Goal: Understand process/instructions

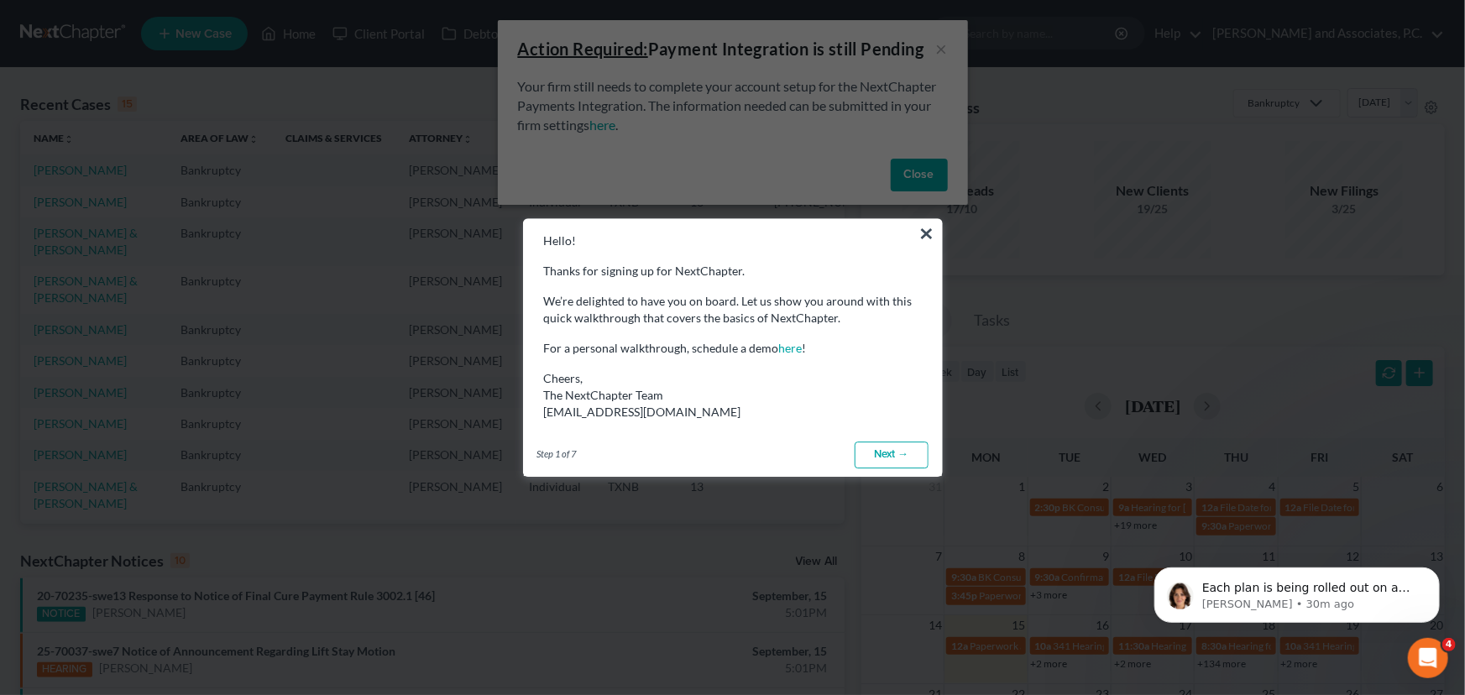
click at [892, 456] on link "Next →" at bounding box center [892, 455] width 74 height 27
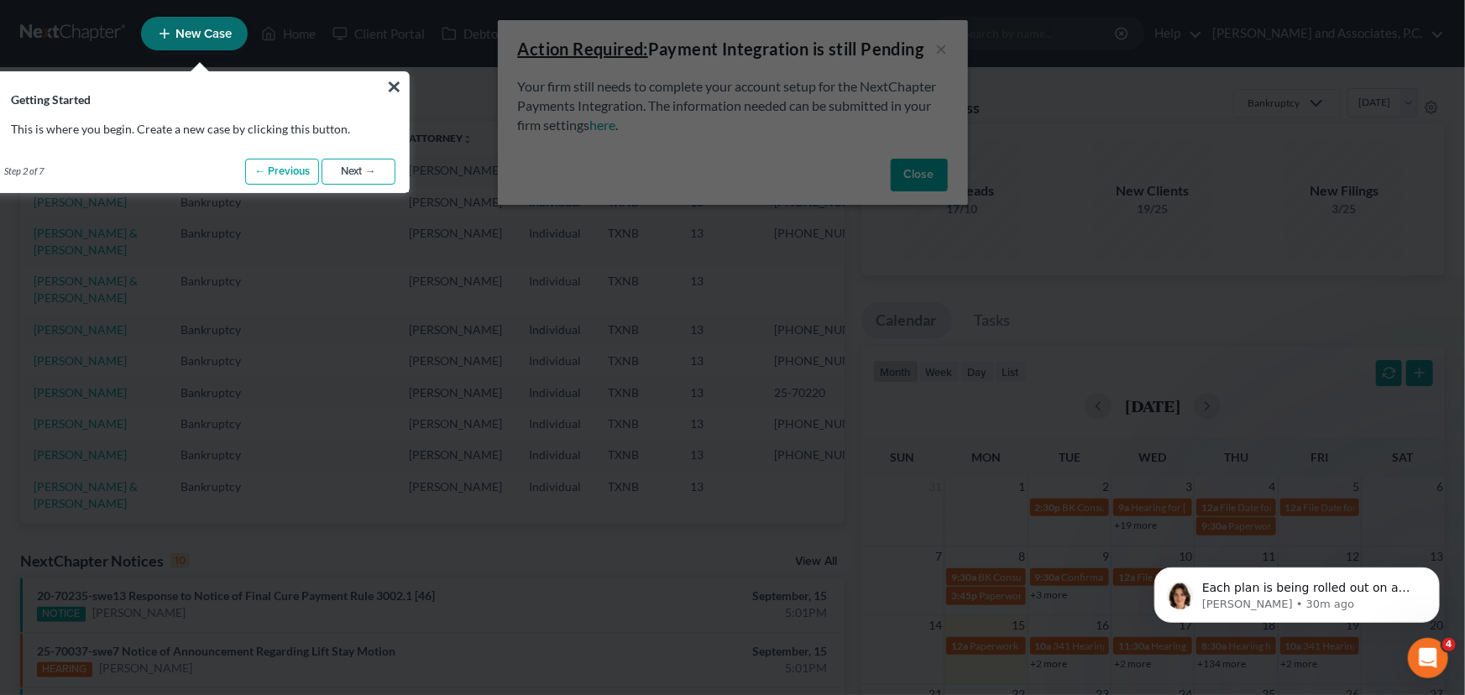
click at [385, 163] on link "Next →" at bounding box center [359, 172] width 74 height 27
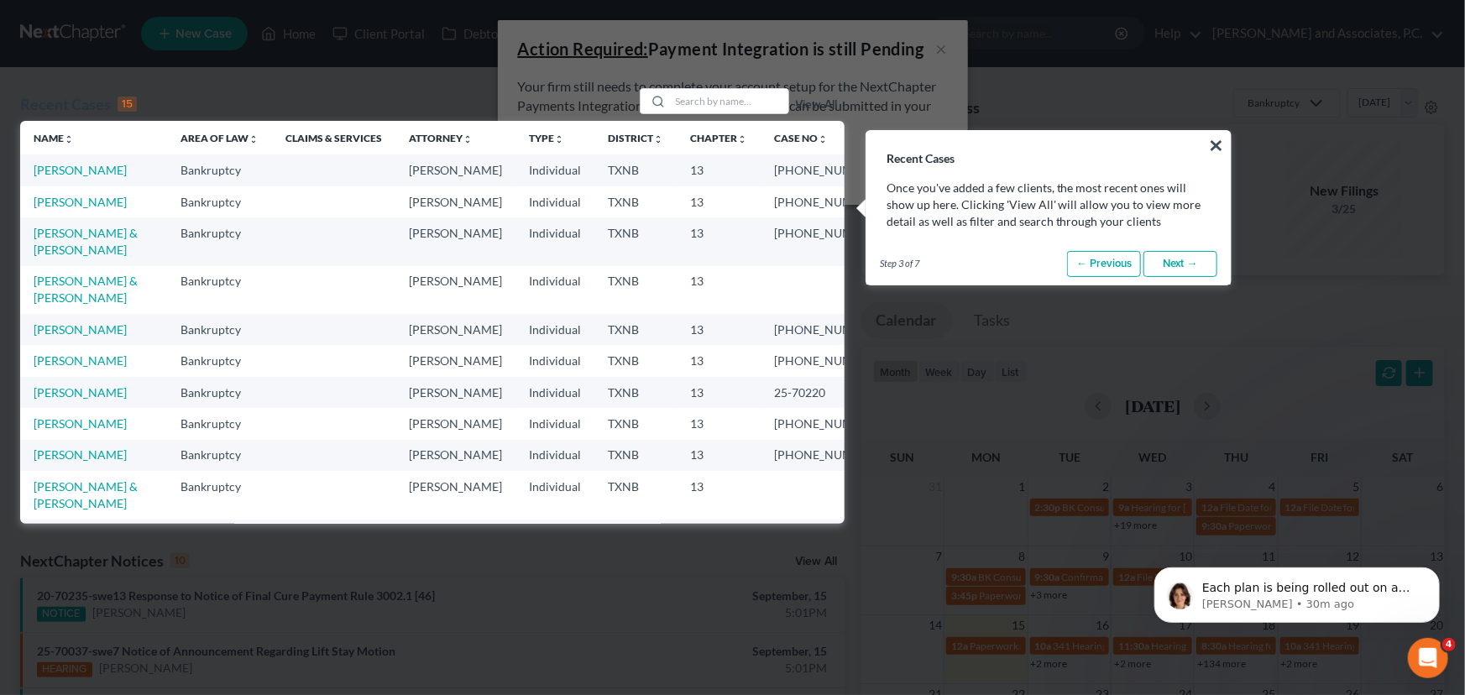
click at [1174, 269] on link "Next →" at bounding box center [1180, 264] width 74 height 27
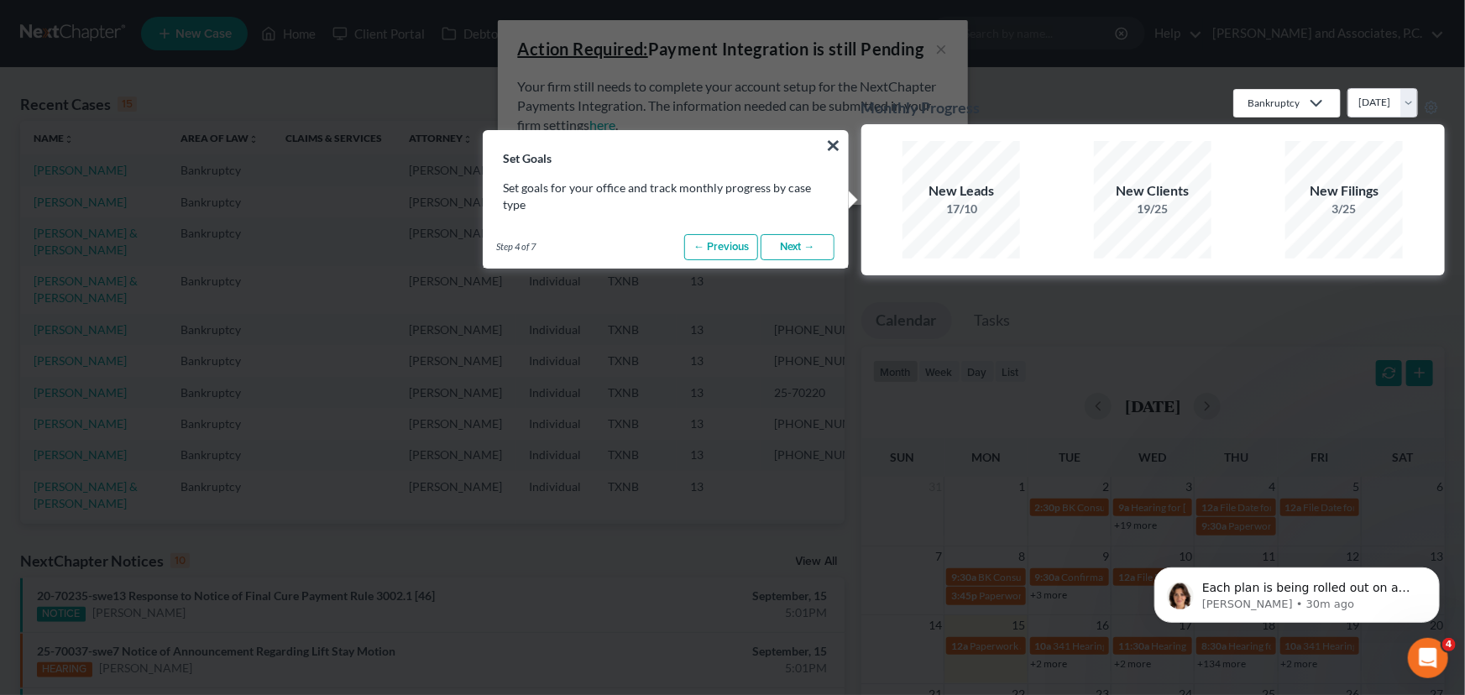
click at [778, 248] on link "Next →" at bounding box center [798, 247] width 74 height 27
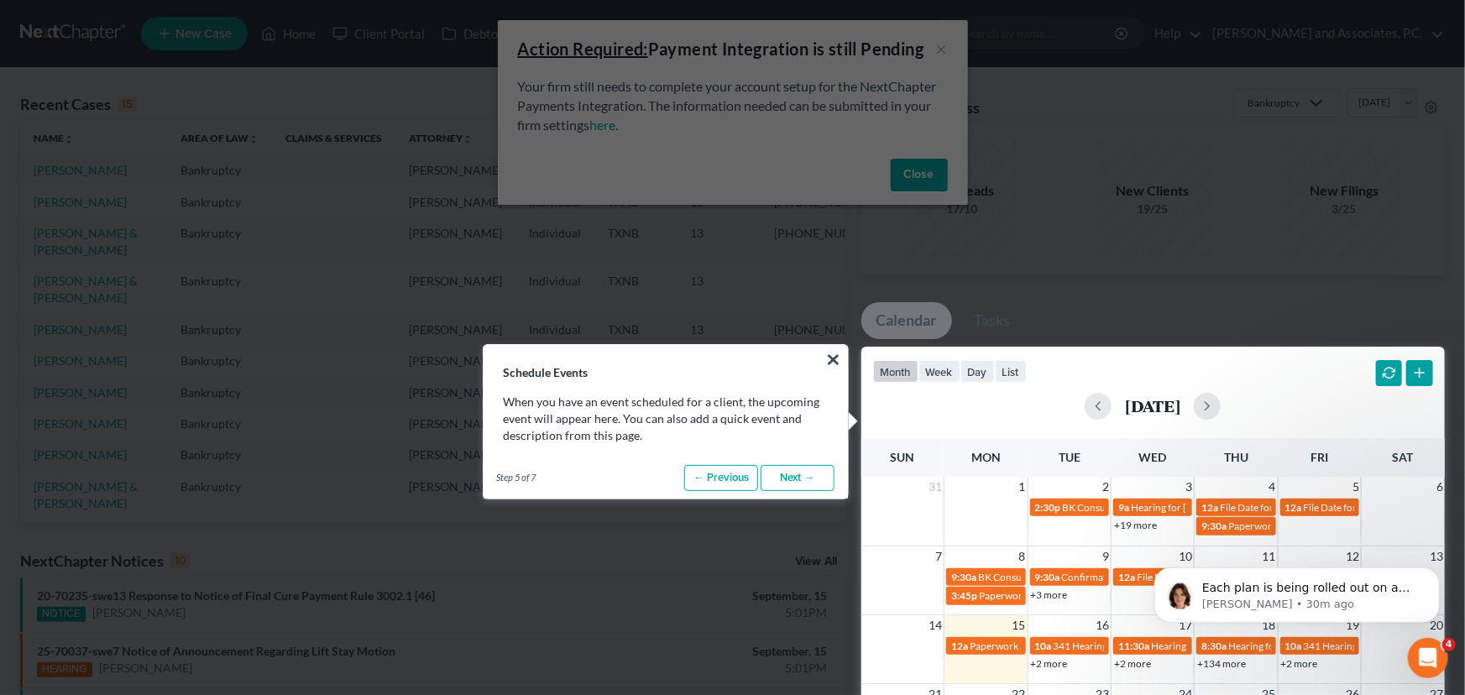
click at [783, 483] on link "Next →" at bounding box center [798, 478] width 74 height 27
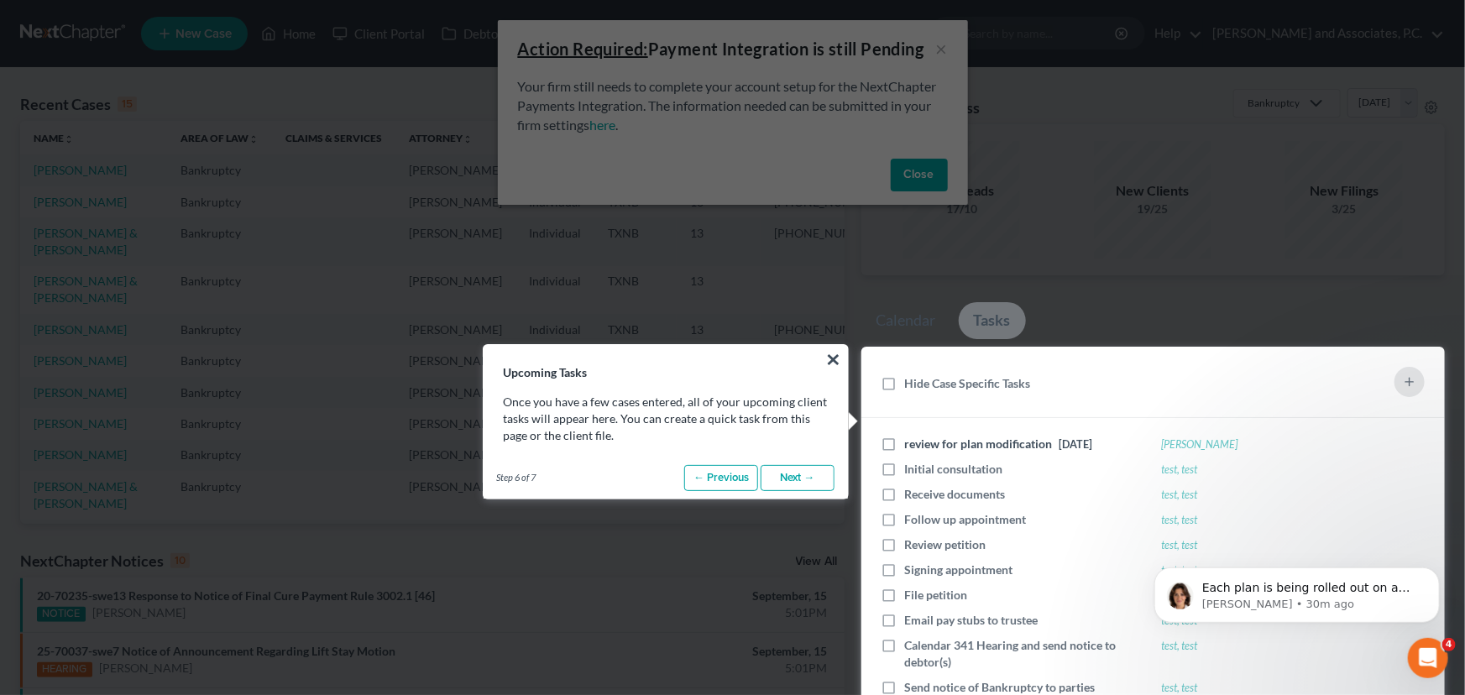
click at [787, 471] on link "Next →" at bounding box center [798, 478] width 74 height 27
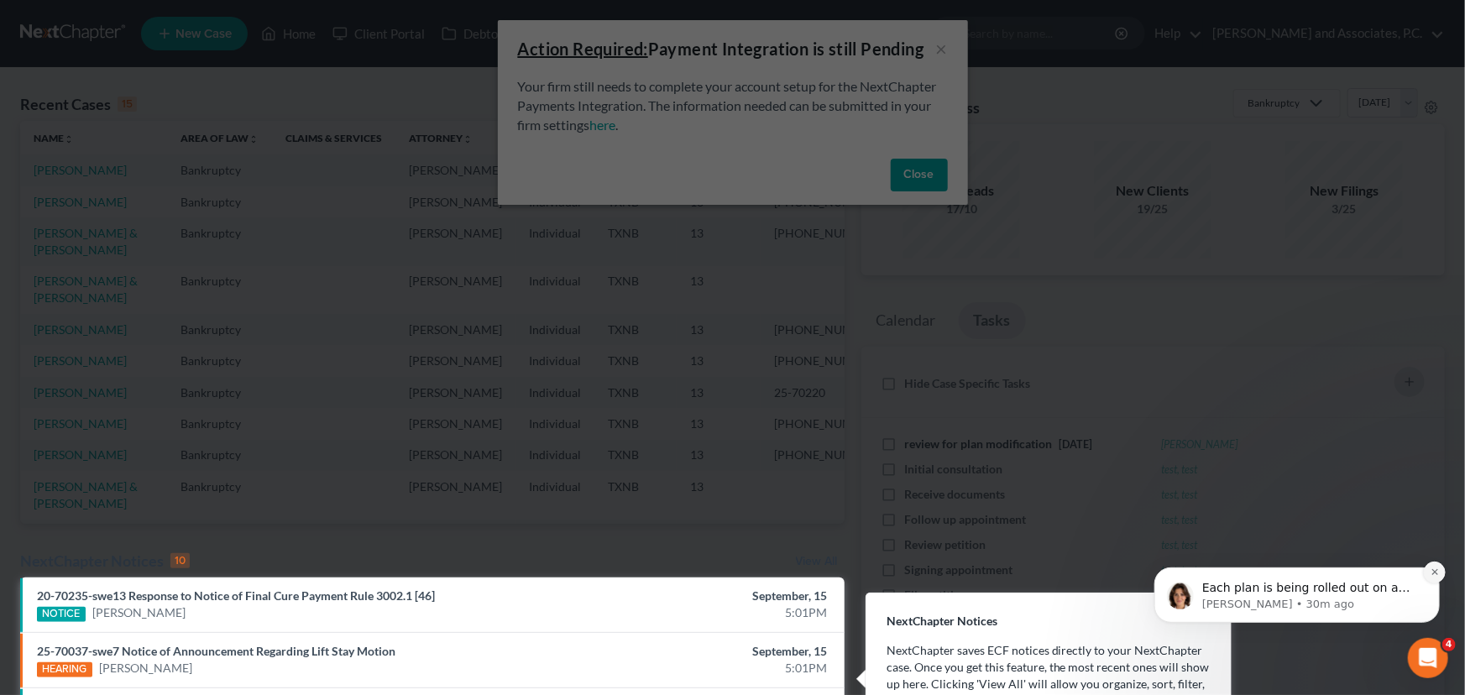
click at [1436, 567] on icon "Dismiss notification" at bounding box center [1434, 571] width 9 height 9
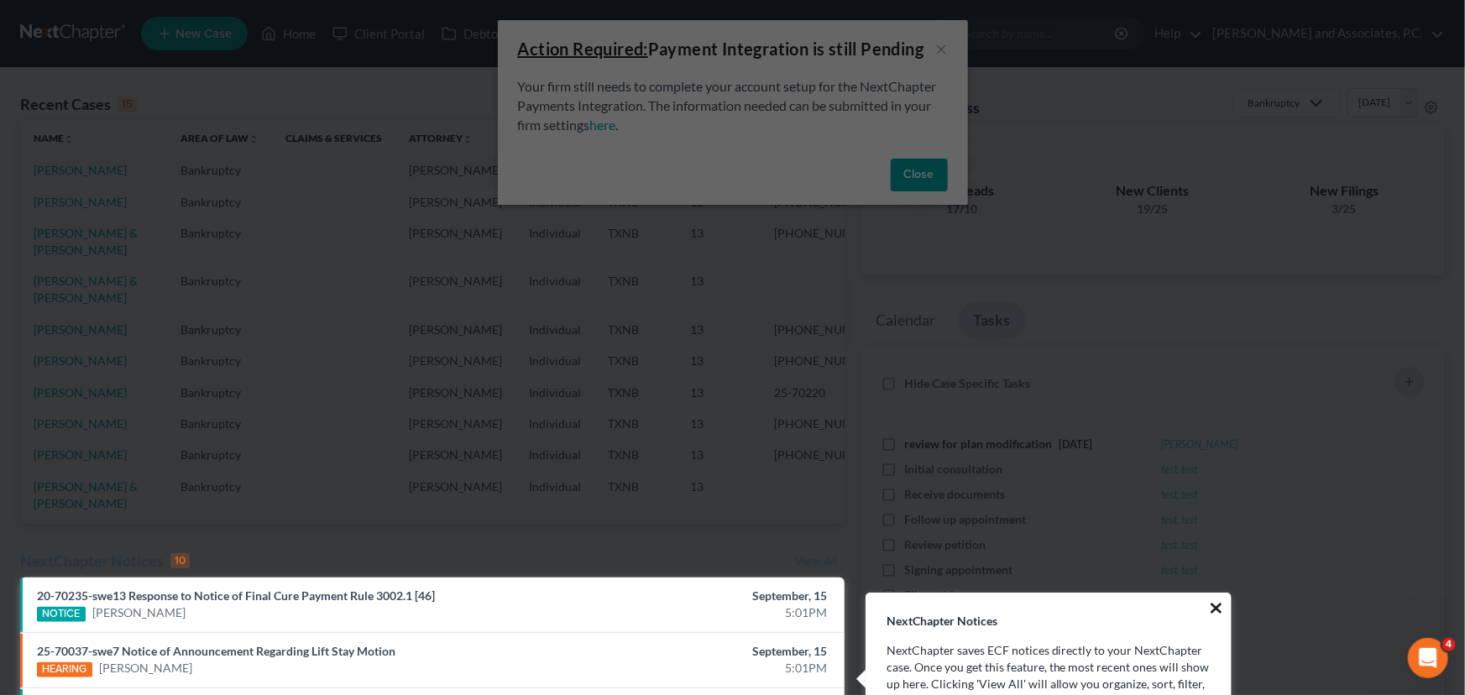
click at [1217, 609] on button "×" at bounding box center [1216, 607] width 16 height 27
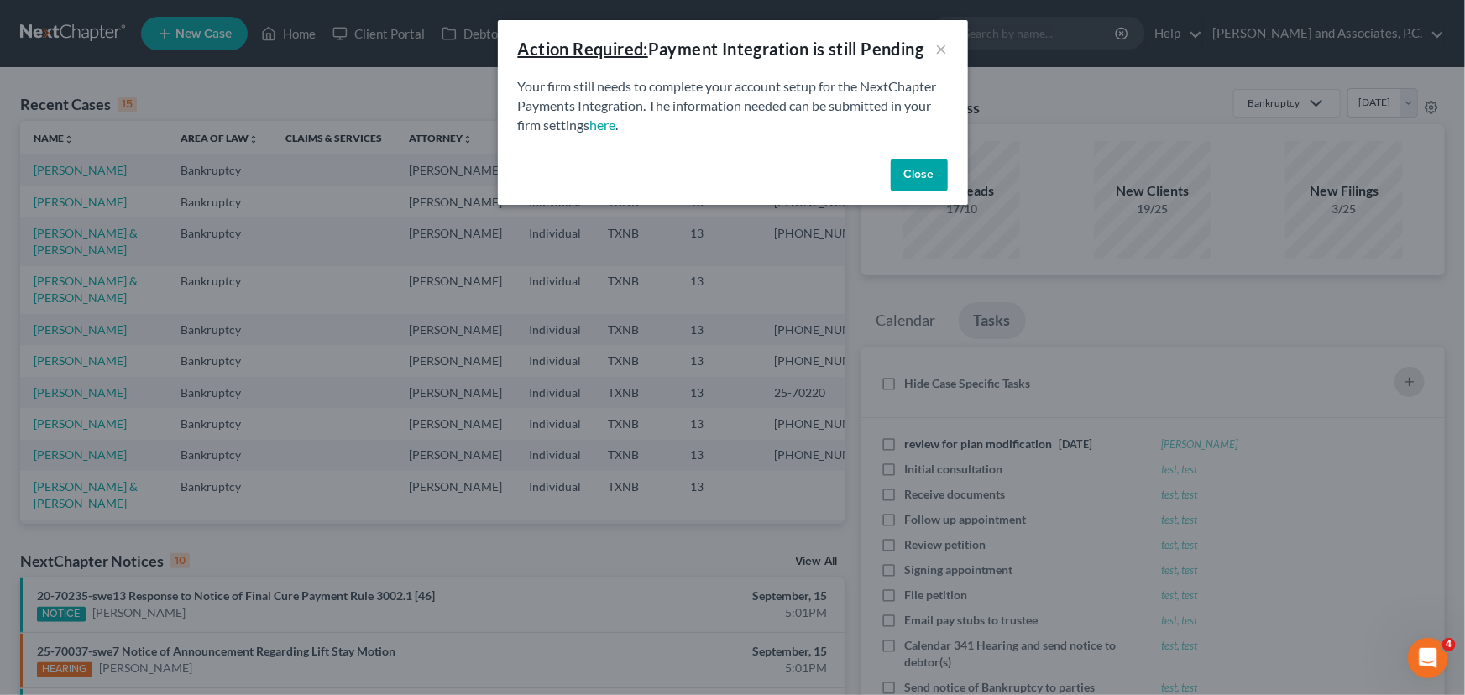
click at [932, 167] on button "Close" at bounding box center [919, 176] width 57 height 34
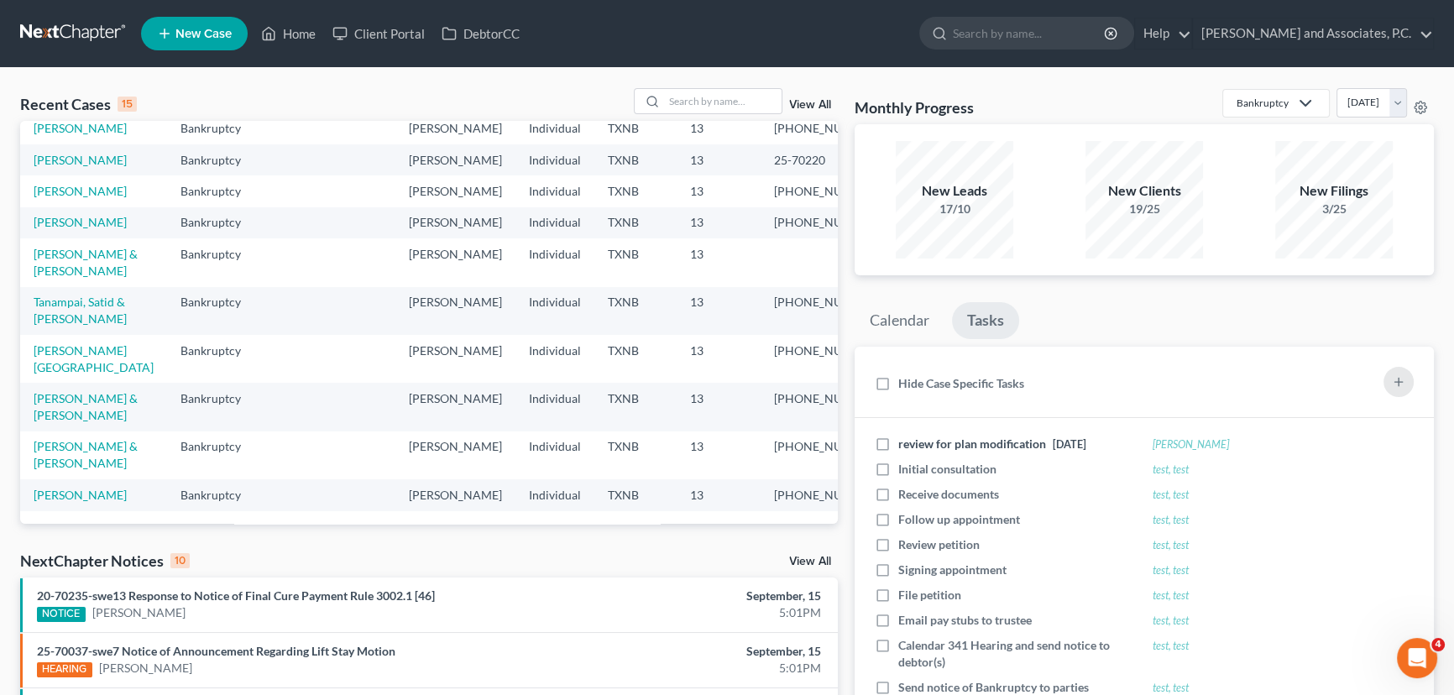
scroll to position [367, 0]
